Goal: Book appointment/travel/reservation

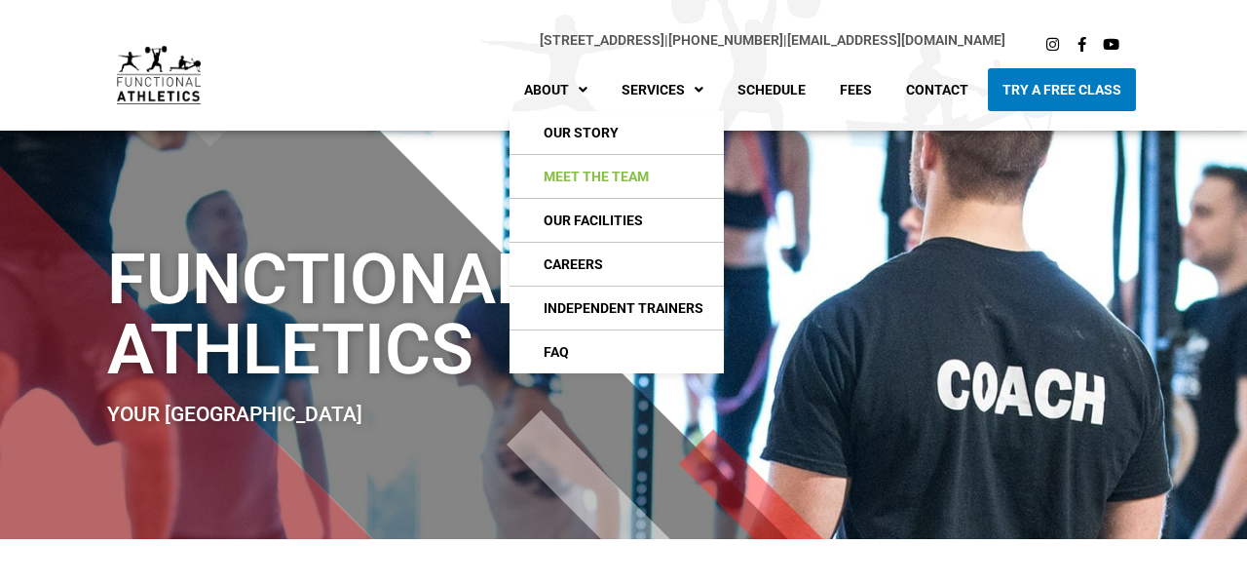
click at [589, 161] on link "Meet The Team" at bounding box center [617, 176] width 214 height 43
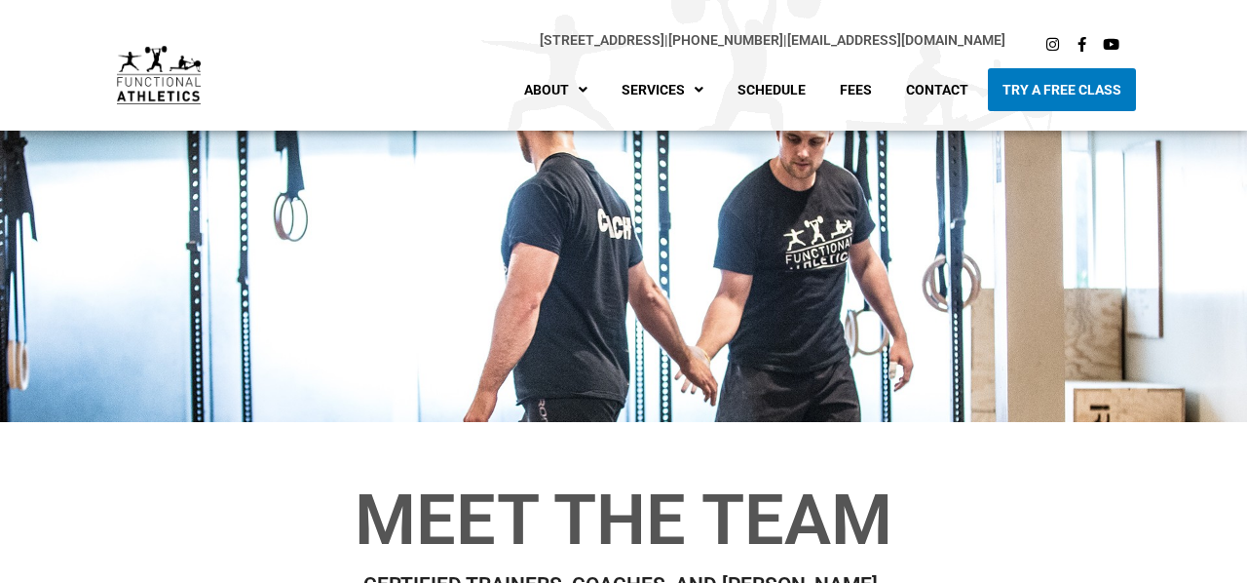
click at [155, 101] on img at bounding box center [159, 75] width 84 height 58
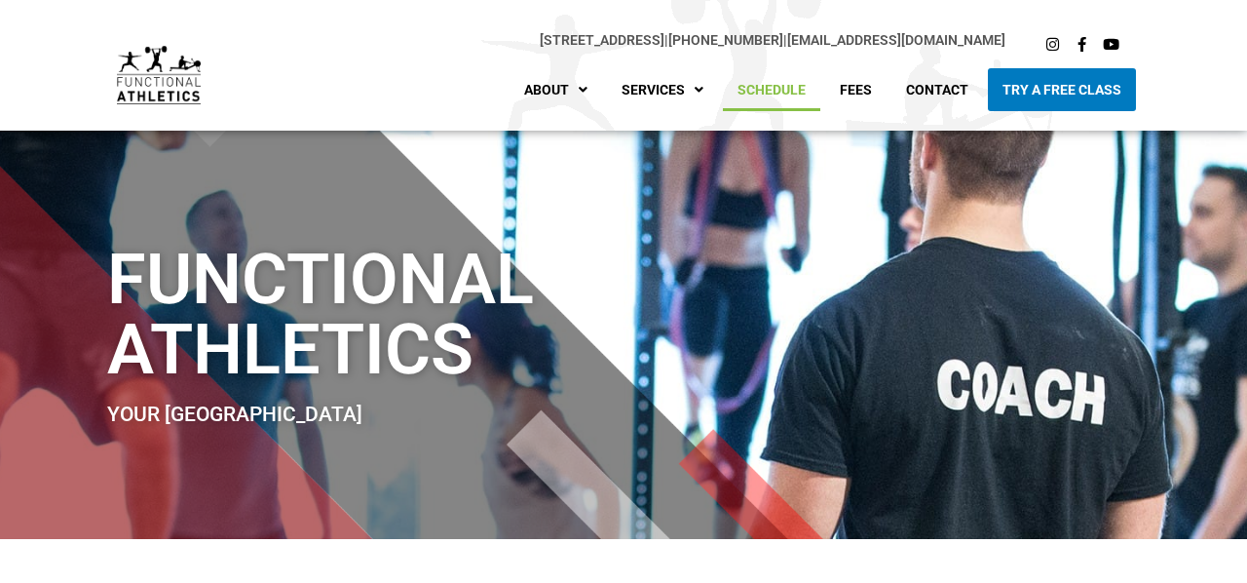
click at [783, 80] on link "Schedule" at bounding box center [771, 89] width 97 height 43
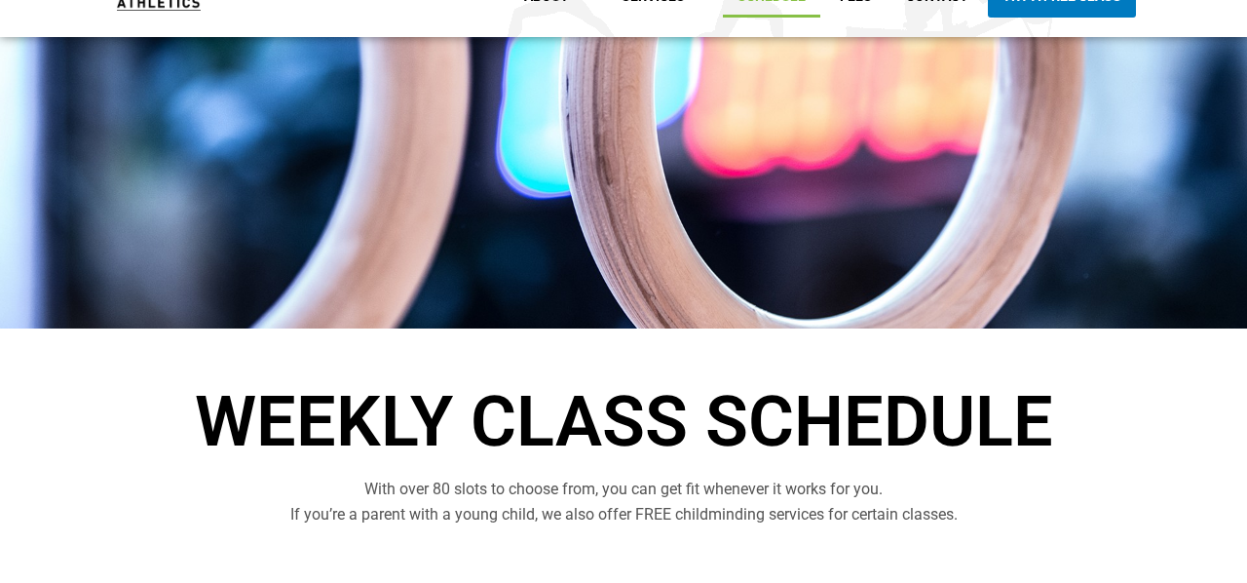
scroll to position [33, 0]
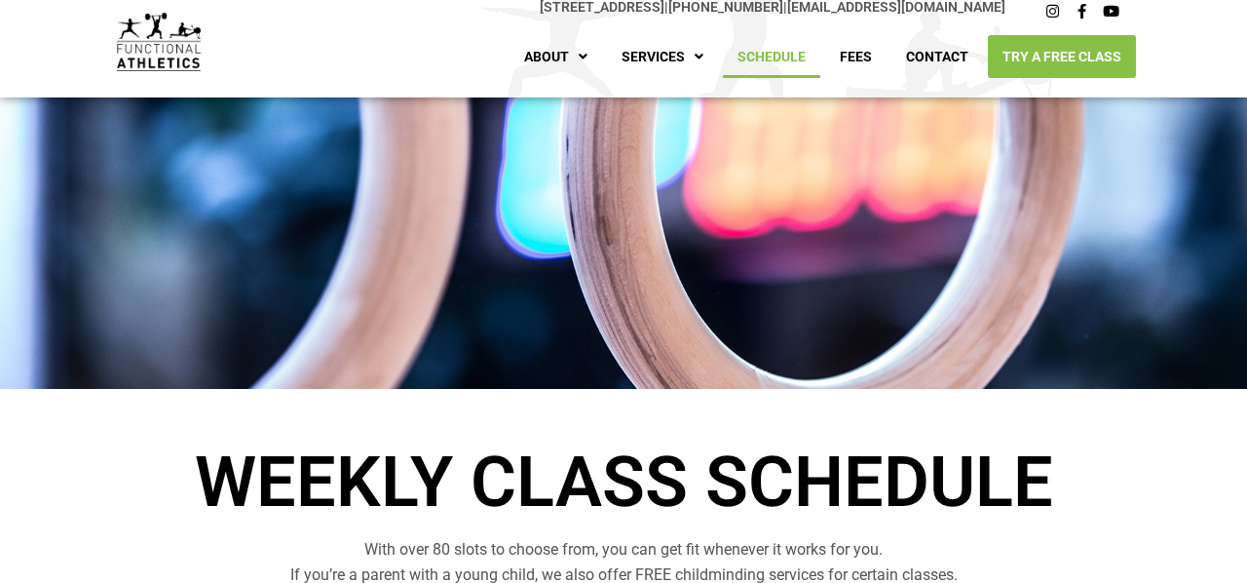
click at [1028, 46] on link "Try A Free Class" at bounding box center [1062, 56] width 148 height 43
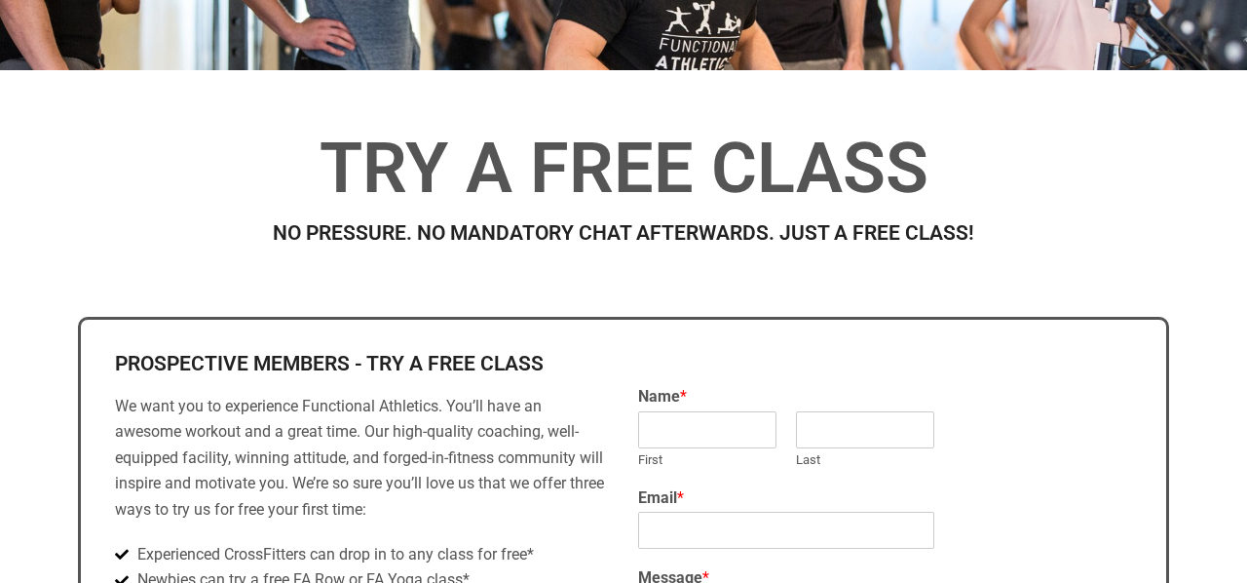
scroll to position [931, 0]
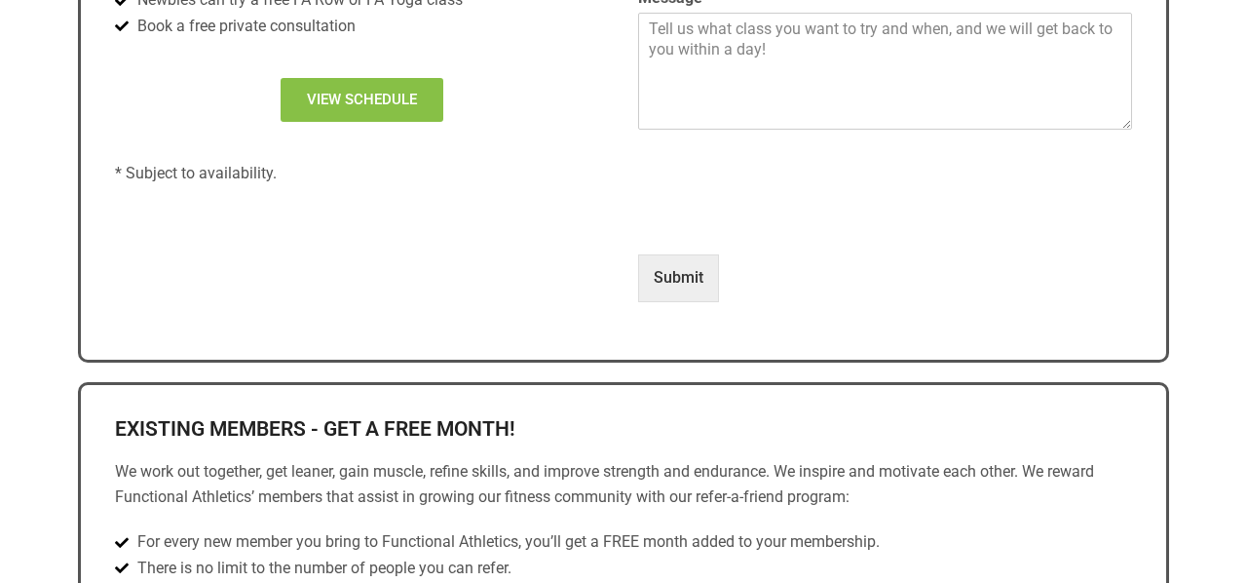
click at [390, 110] on link "View Schedule" at bounding box center [362, 100] width 163 height 44
